Goal: Transaction & Acquisition: Obtain resource

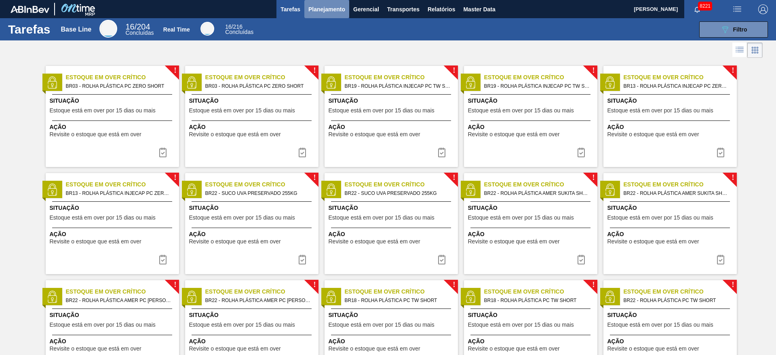
click at [326, 13] on span "Planejamento" at bounding box center [326, 9] width 37 height 10
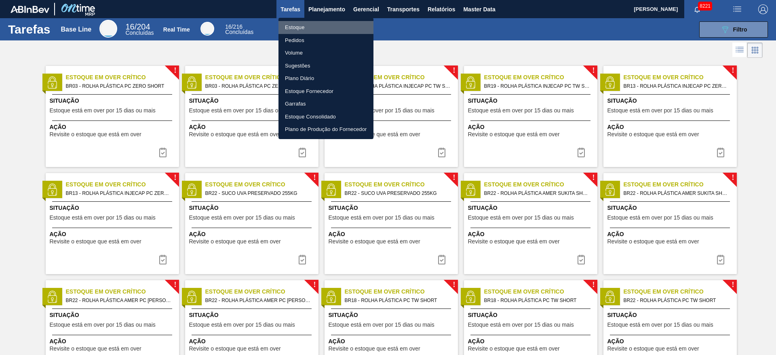
click at [322, 23] on li "Estoque" at bounding box center [326, 27] width 95 height 13
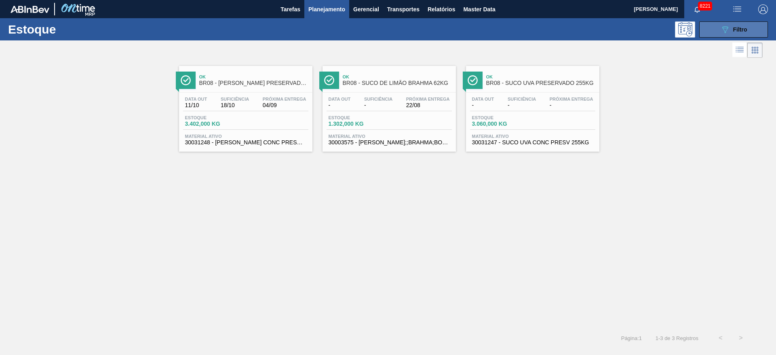
click at [724, 32] on icon "089F7B8B-B2A5-4AFE-B5C0-19BA573D28AC" at bounding box center [725, 30] width 10 height 10
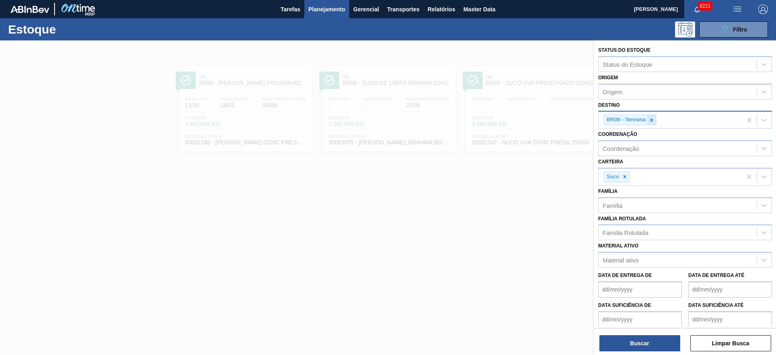
click at [654, 122] on div at bounding box center [651, 120] width 9 height 10
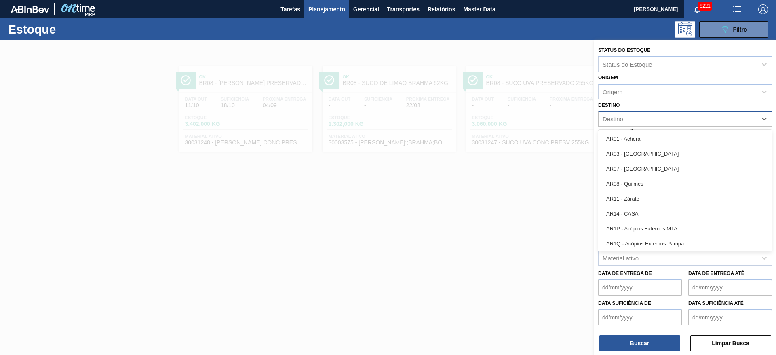
click at [654, 122] on div "Destino" at bounding box center [678, 119] width 158 height 12
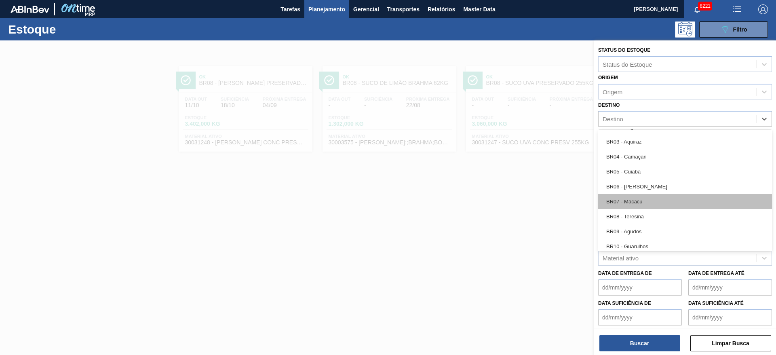
click at [653, 206] on div "BR07 - Macacu" at bounding box center [685, 201] width 174 height 15
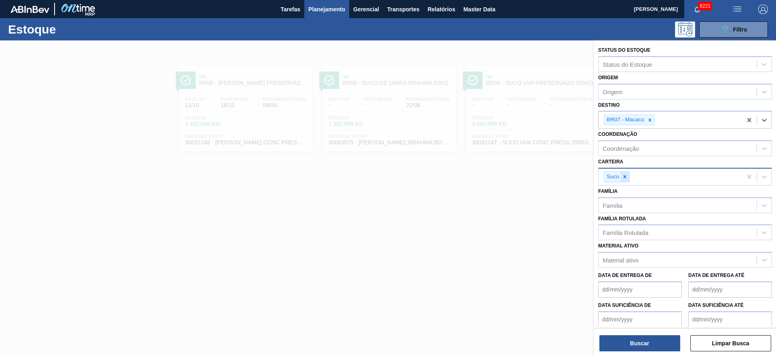
click at [623, 175] on icon at bounding box center [625, 177] width 6 height 6
click at [623, 175] on div "Carteira" at bounding box center [613, 175] width 21 height 7
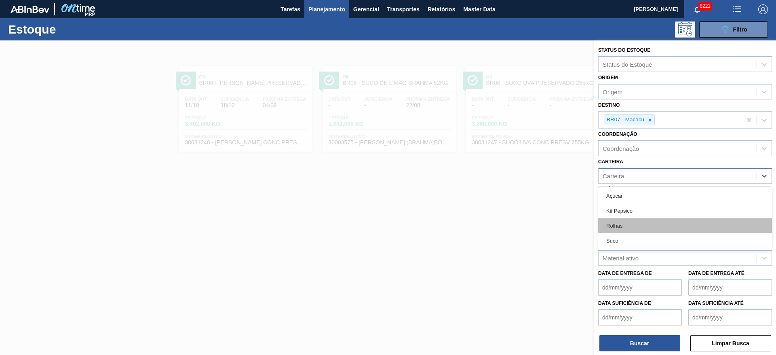
click at [629, 226] on div "Rolhas" at bounding box center [685, 225] width 174 height 15
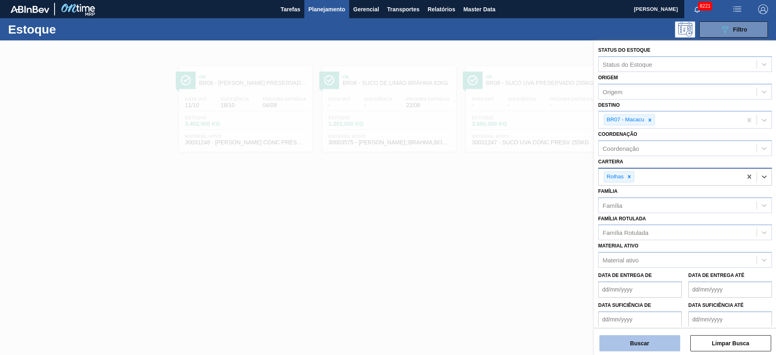
click at [653, 337] on button "Buscar" at bounding box center [639, 343] width 81 height 16
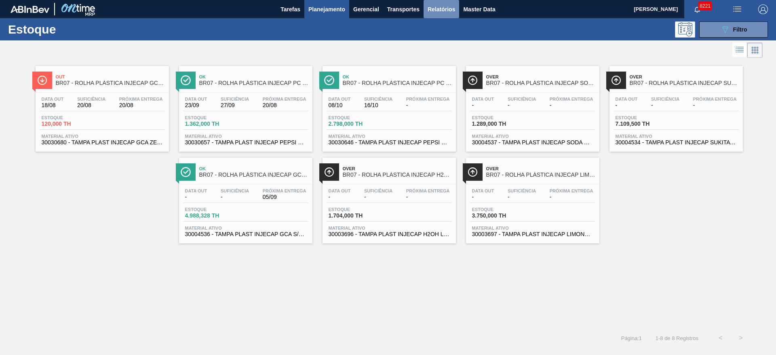
click at [452, 11] on span "Relatórios" at bounding box center [441, 9] width 27 height 10
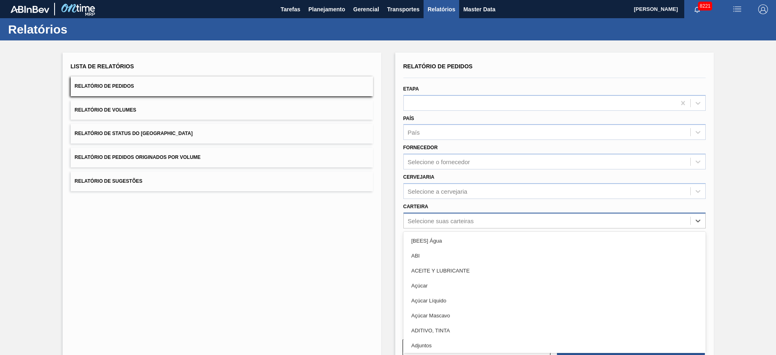
click at [481, 217] on div "Selecione suas carteiras" at bounding box center [547, 221] width 287 height 12
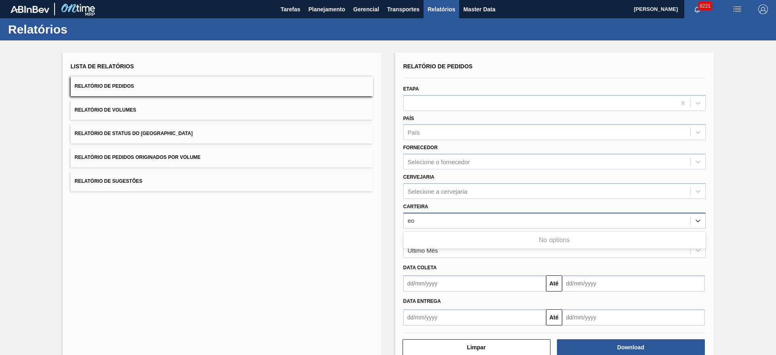
type input "e"
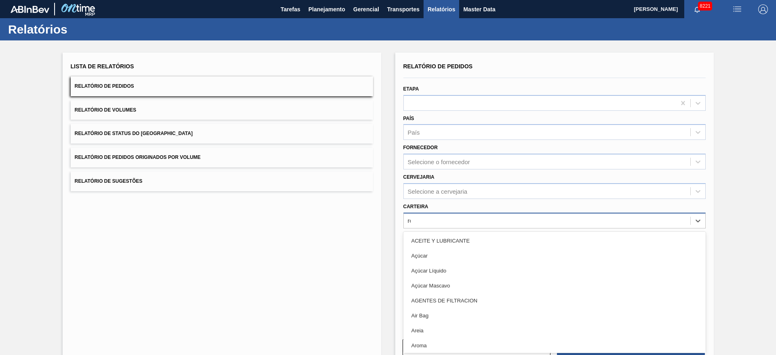
type input "rol"
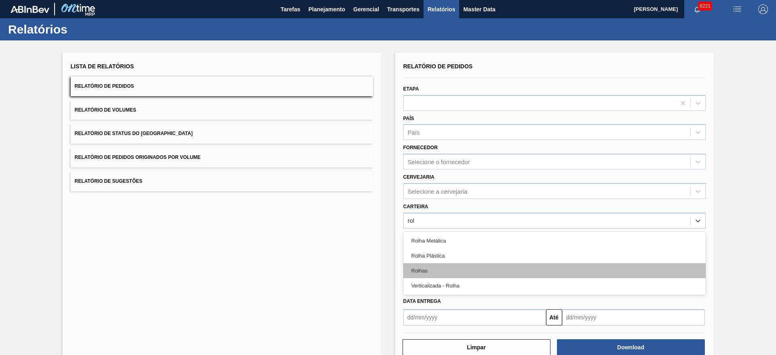
click at [459, 274] on div "Rolhas" at bounding box center [554, 270] width 302 height 15
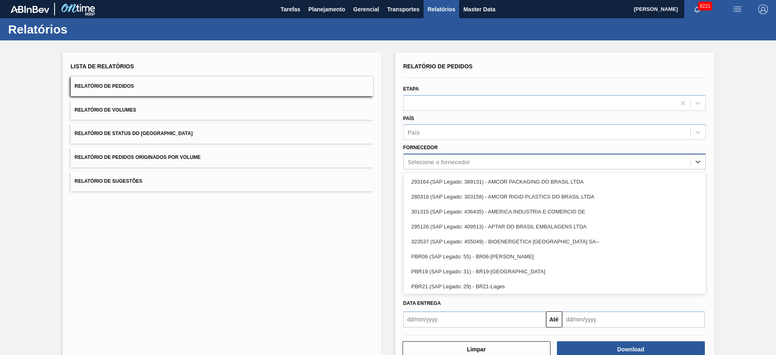
click at [496, 159] on div "Selecione o fornecedor" at bounding box center [547, 162] width 287 height 12
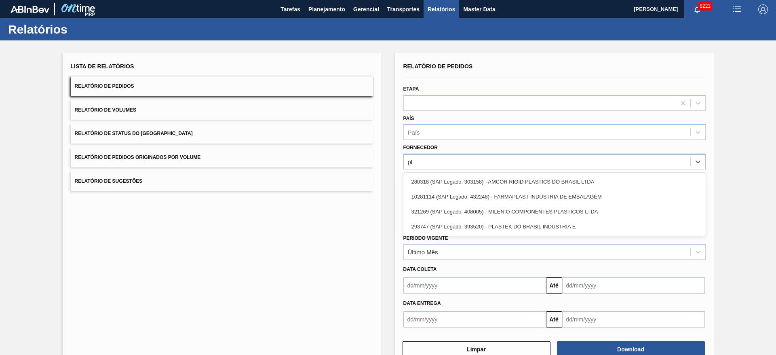
type input "plA"
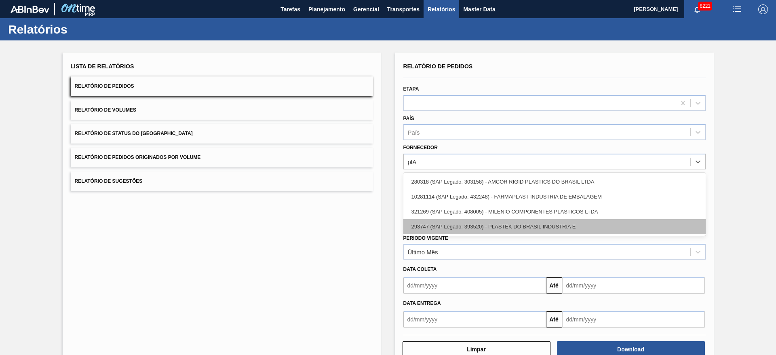
click at [508, 227] on div "293747 (SAP Legado: 393520) - PLASTEK DO BRASIL INDUSTRIA E" at bounding box center [554, 226] width 302 height 15
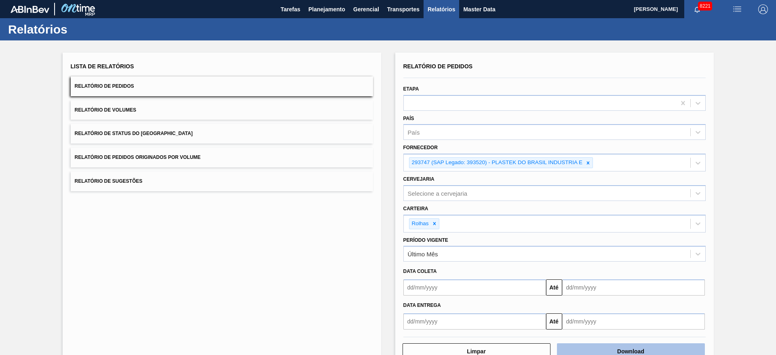
click at [597, 350] on button "Download" at bounding box center [631, 351] width 148 height 16
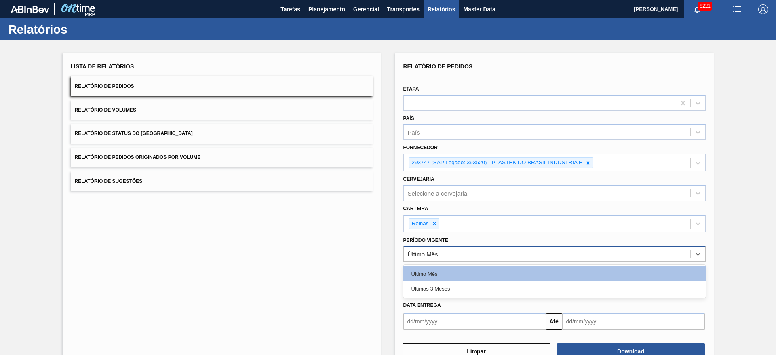
click at [448, 248] on div "Último Mês" at bounding box center [547, 254] width 287 height 12
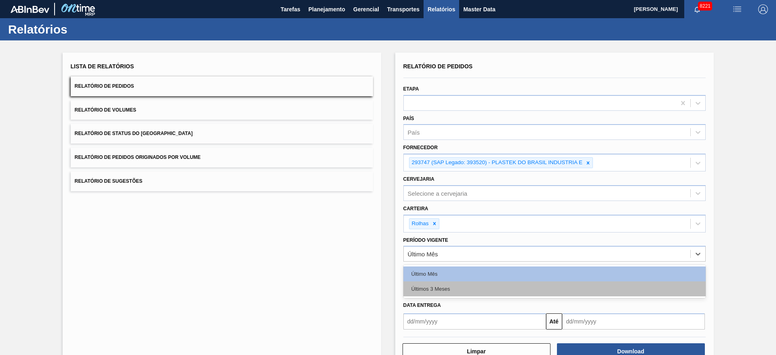
click at [446, 288] on div "Últimos 3 Meses" at bounding box center [554, 288] width 302 height 15
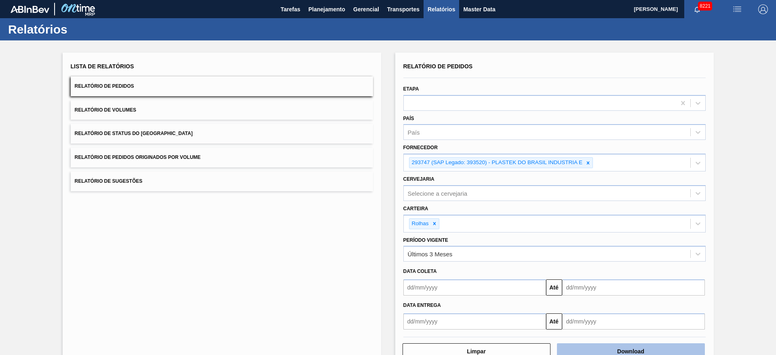
click at [608, 352] on button "Download" at bounding box center [631, 351] width 148 height 16
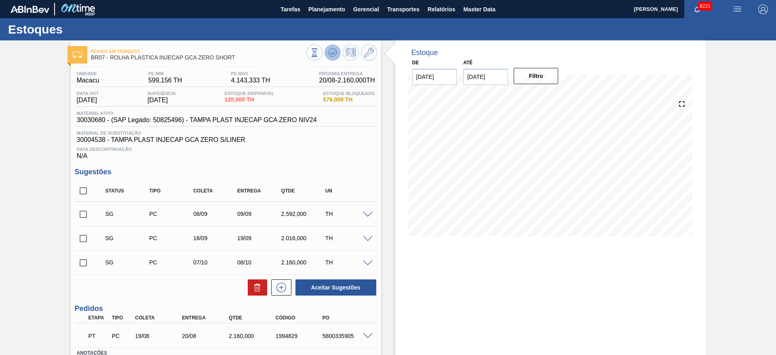
click at [319, 48] on icon at bounding box center [314, 52] width 9 height 9
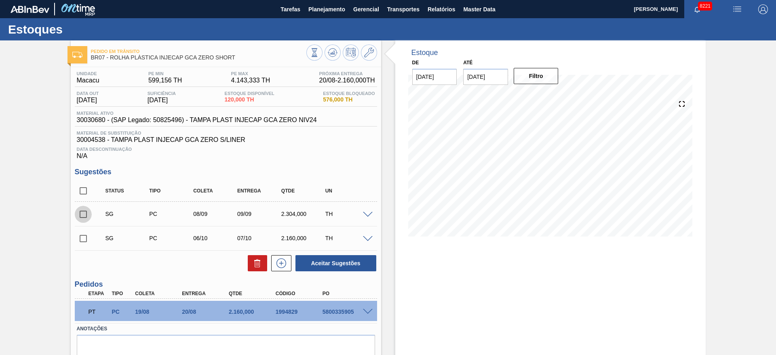
click at [79, 213] on input "checkbox" at bounding box center [83, 214] width 17 height 17
click at [336, 266] on button "Aceitar Sugestões" at bounding box center [335, 263] width 81 height 16
checkbox input "false"
